Goal: Information Seeking & Learning: Learn about a topic

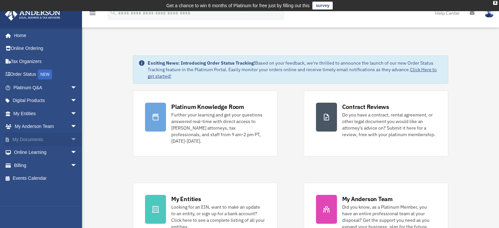
click at [37, 139] on link "My Documents arrow_drop_down" at bounding box center [46, 139] width 82 height 13
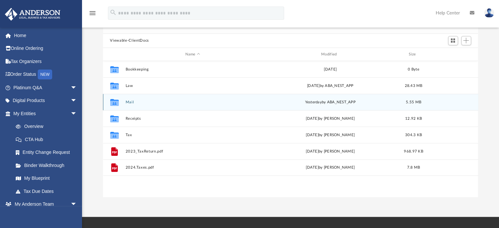
scroll to position [66, 0]
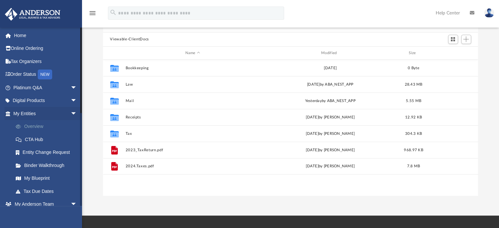
click at [31, 125] on link "Overview" at bounding box center [48, 126] width 78 height 13
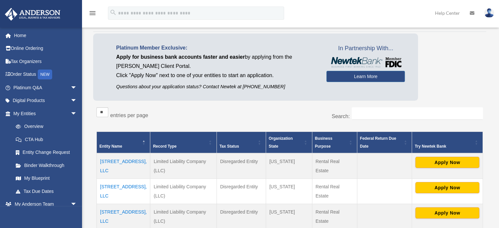
scroll to position [66, 0]
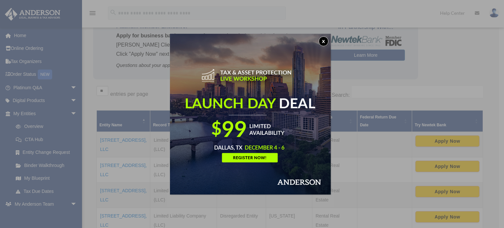
click at [324, 41] on button "x" at bounding box center [323, 41] width 10 height 10
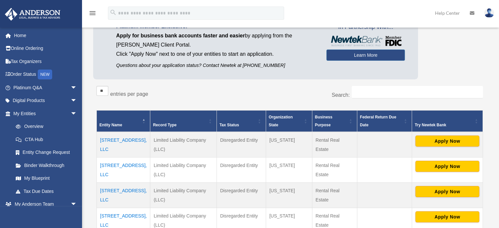
click at [125, 139] on td "[STREET_ADDRESS], LLC" at bounding box center [123, 145] width 53 height 26
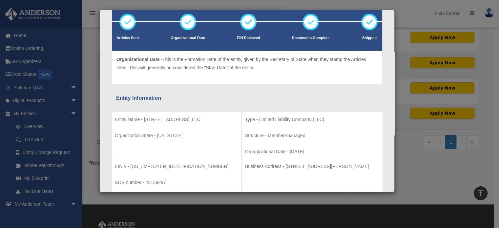
scroll to position [0, 0]
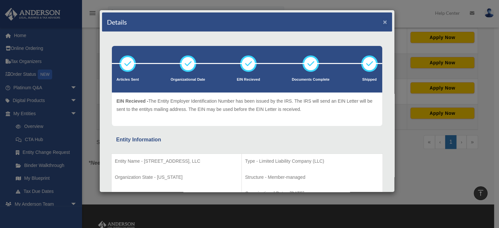
click at [383, 22] on button "×" at bounding box center [385, 21] width 4 height 7
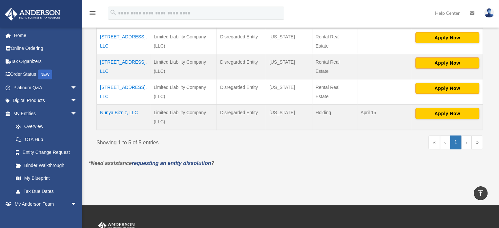
click at [130, 60] on td "2409 Beech Ave, LLC" at bounding box center [123, 66] width 53 height 25
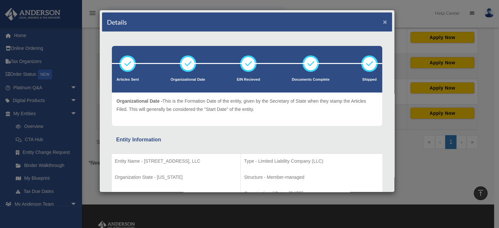
click at [383, 22] on button "×" at bounding box center [385, 21] width 4 height 7
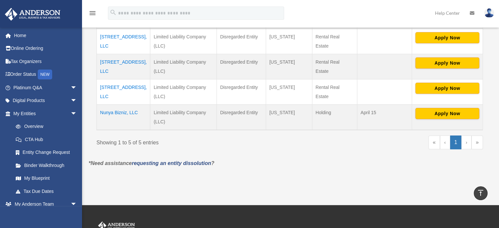
click at [122, 34] on td "2389 Beech Ave, LLC" at bounding box center [123, 41] width 53 height 25
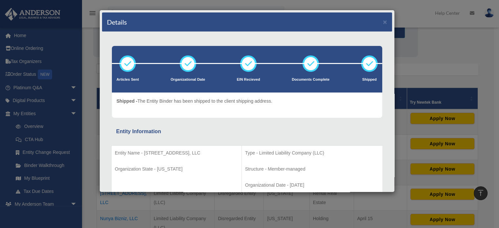
scroll to position [63, 0]
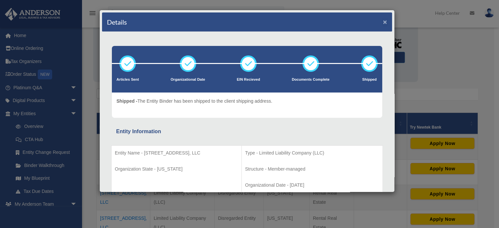
click at [383, 20] on button "×" at bounding box center [385, 21] width 4 height 7
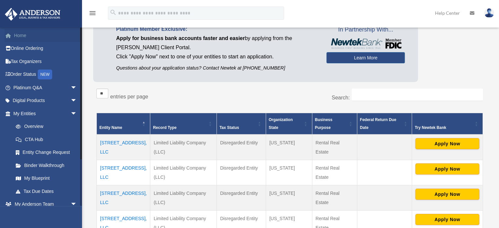
click at [29, 35] on link "Home" at bounding box center [46, 35] width 82 height 13
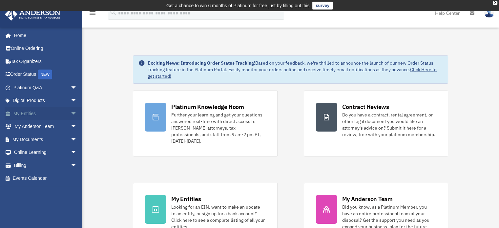
click at [35, 114] on link "My Entities arrow_drop_down" at bounding box center [46, 113] width 82 height 13
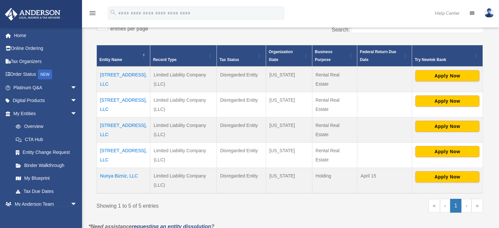
scroll to position [131, 0]
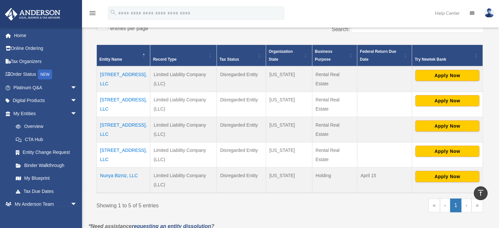
click at [124, 150] on td "[STREET_ADDRESS], LLC" at bounding box center [123, 154] width 53 height 25
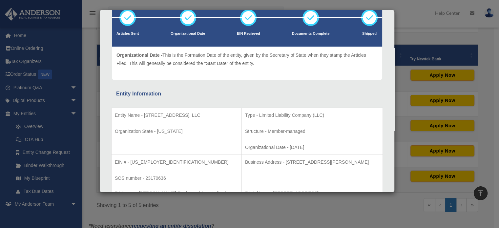
scroll to position [0, 0]
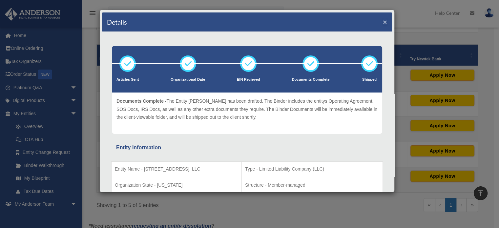
click at [383, 22] on button "×" at bounding box center [385, 21] width 4 height 7
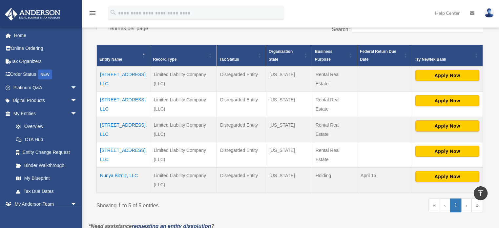
click at [108, 74] on td "1575 Winston Dr, LLC" at bounding box center [123, 79] width 53 height 26
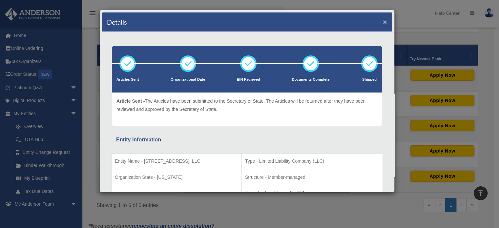
click at [383, 20] on button "×" at bounding box center [385, 21] width 4 height 7
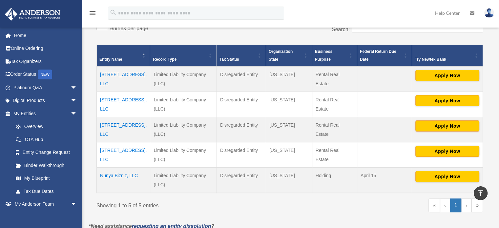
click at [116, 174] on td "Nunya Bizniz, LLC" at bounding box center [123, 180] width 53 height 26
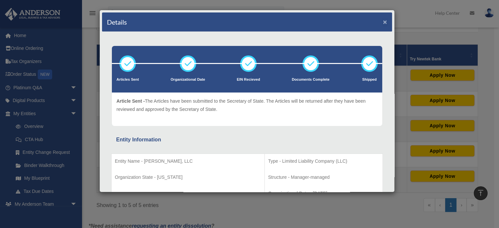
click at [383, 21] on button "×" at bounding box center [385, 21] width 4 height 7
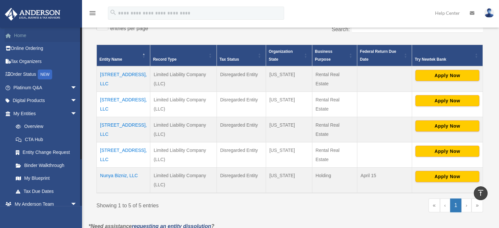
click at [29, 36] on link "Home" at bounding box center [46, 35] width 82 height 13
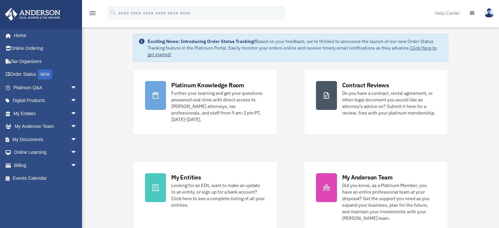
scroll to position [33, 0]
